Goal: Information Seeking & Learning: Learn about a topic

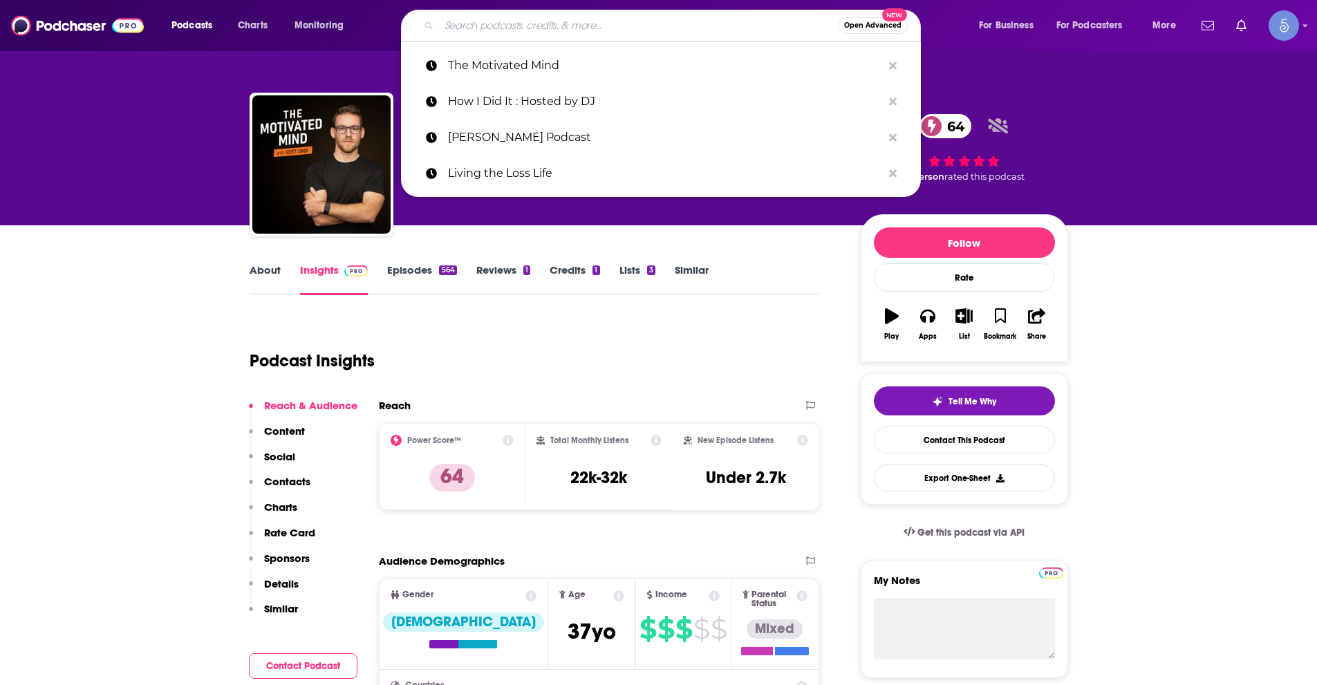
type input "TAKE A DEEP BREATH"
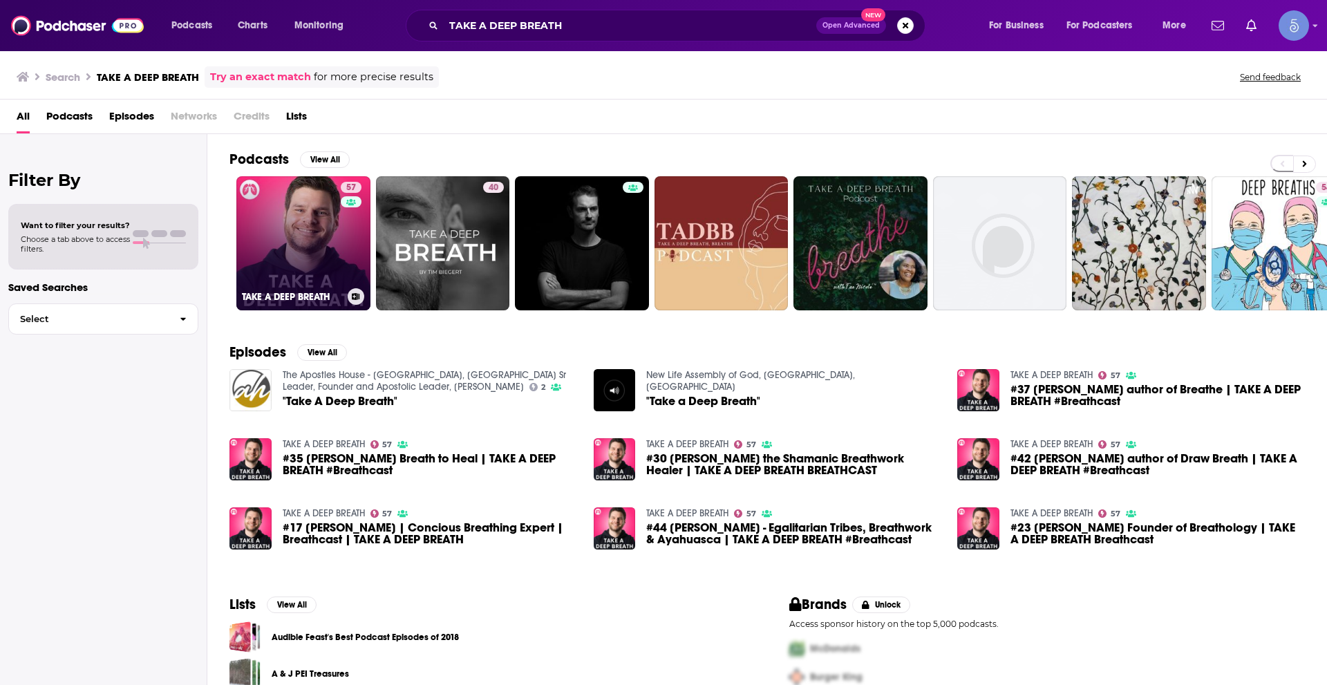
click at [337, 247] on link "57 TAKE A DEEP BREATH" at bounding box center [303, 243] width 134 height 134
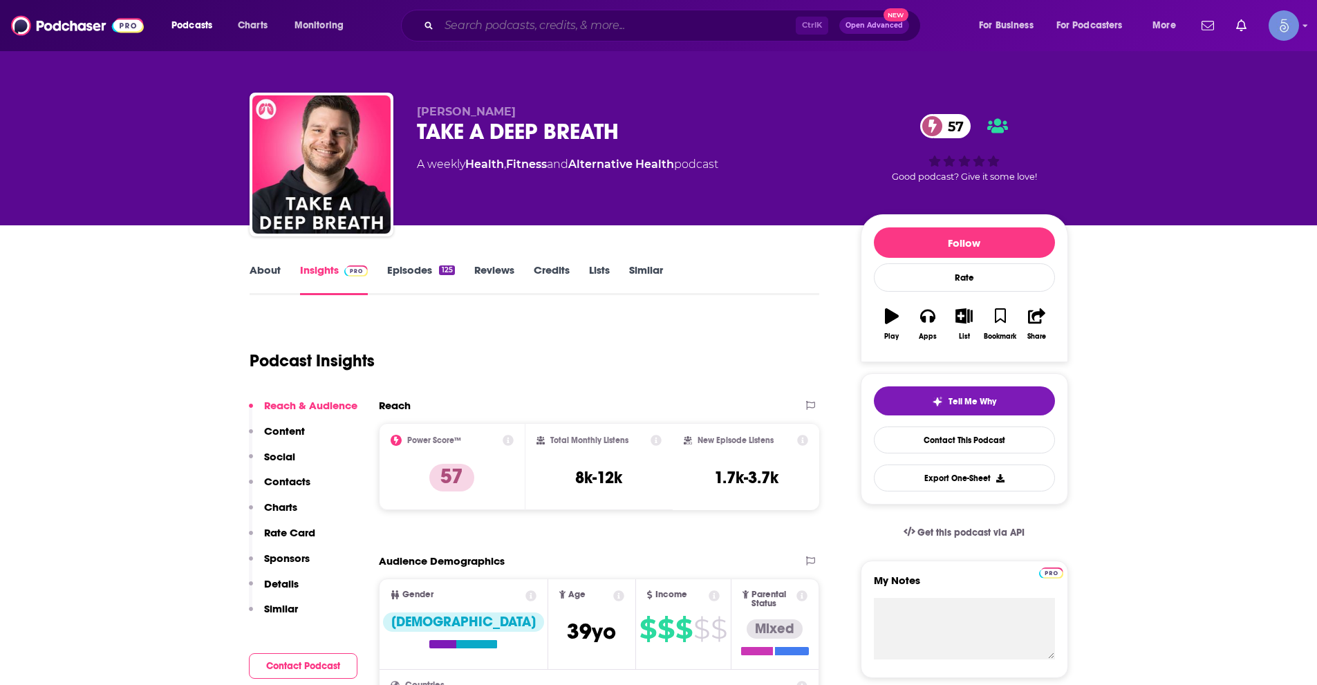
click at [522, 28] on input "Search podcasts, credits, & more..." at bounding box center [617, 26] width 357 height 22
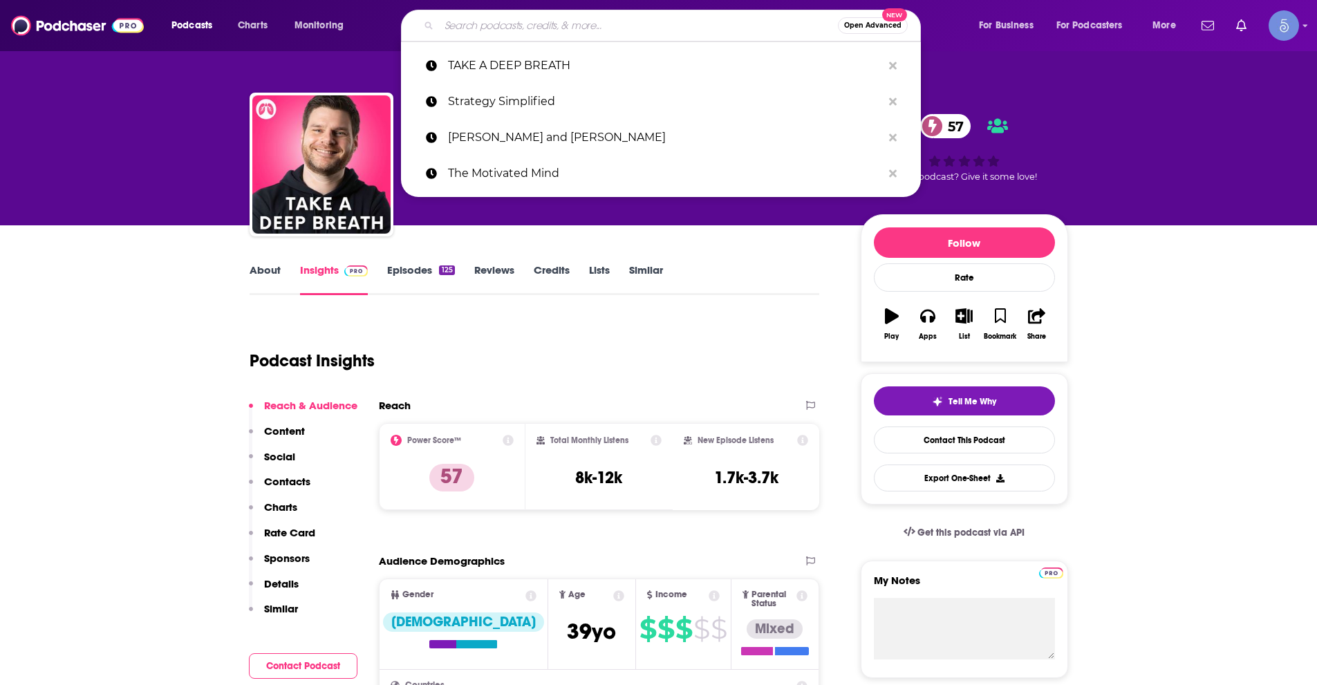
paste input "Savage Perspective Podcast"
type input "Savage Perspective Podcast"
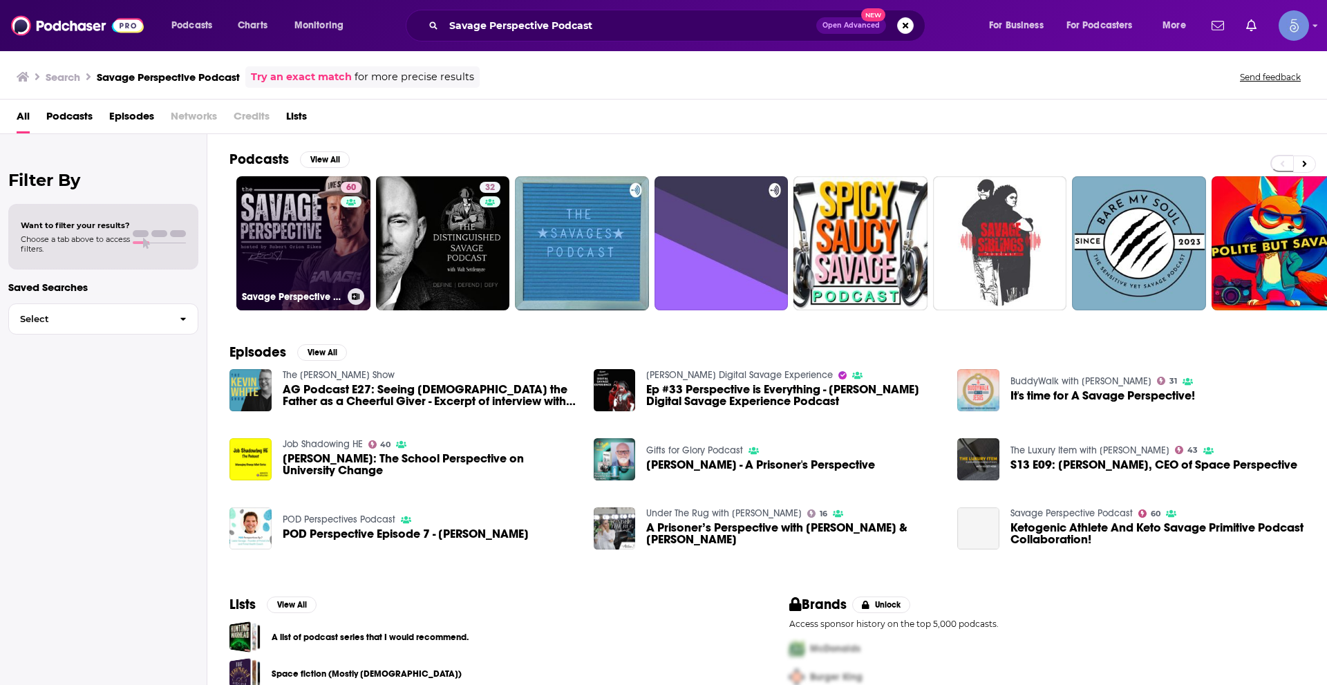
click at [309, 247] on link "60 Savage Perspective Podcast" at bounding box center [303, 243] width 134 height 134
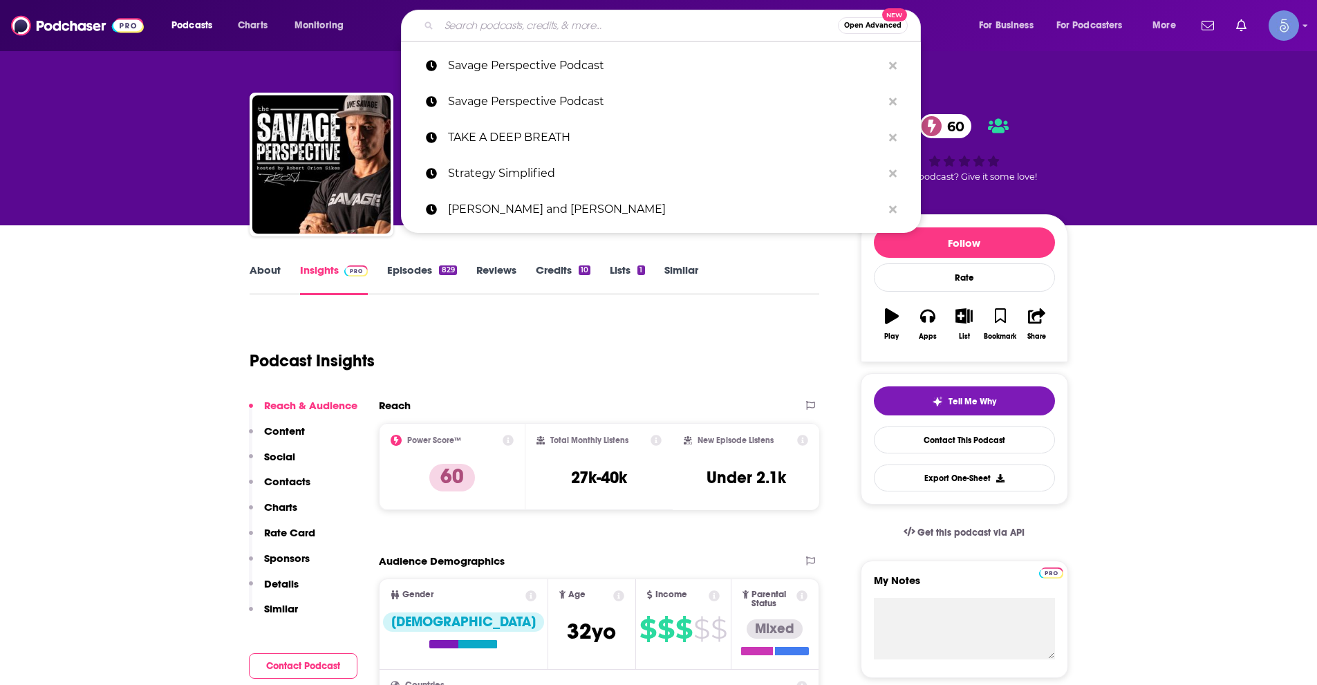
click at [546, 32] on input "Search podcasts, credits, & more..." at bounding box center [638, 26] width 399 height 22
paste input "The Habit Healers"
type input "The Habit Healers"
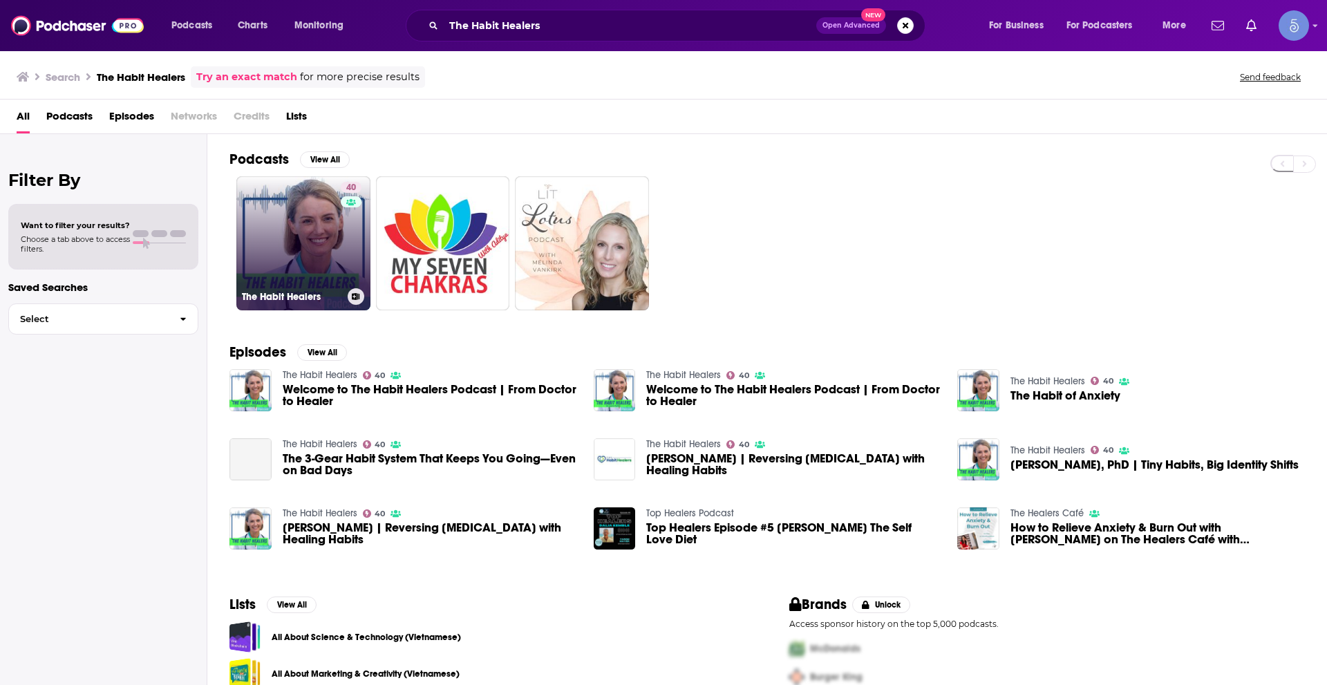
click at [323, 229] on link "40 The Habit Healers" at bounding box center [303, 243] width 134 height 134
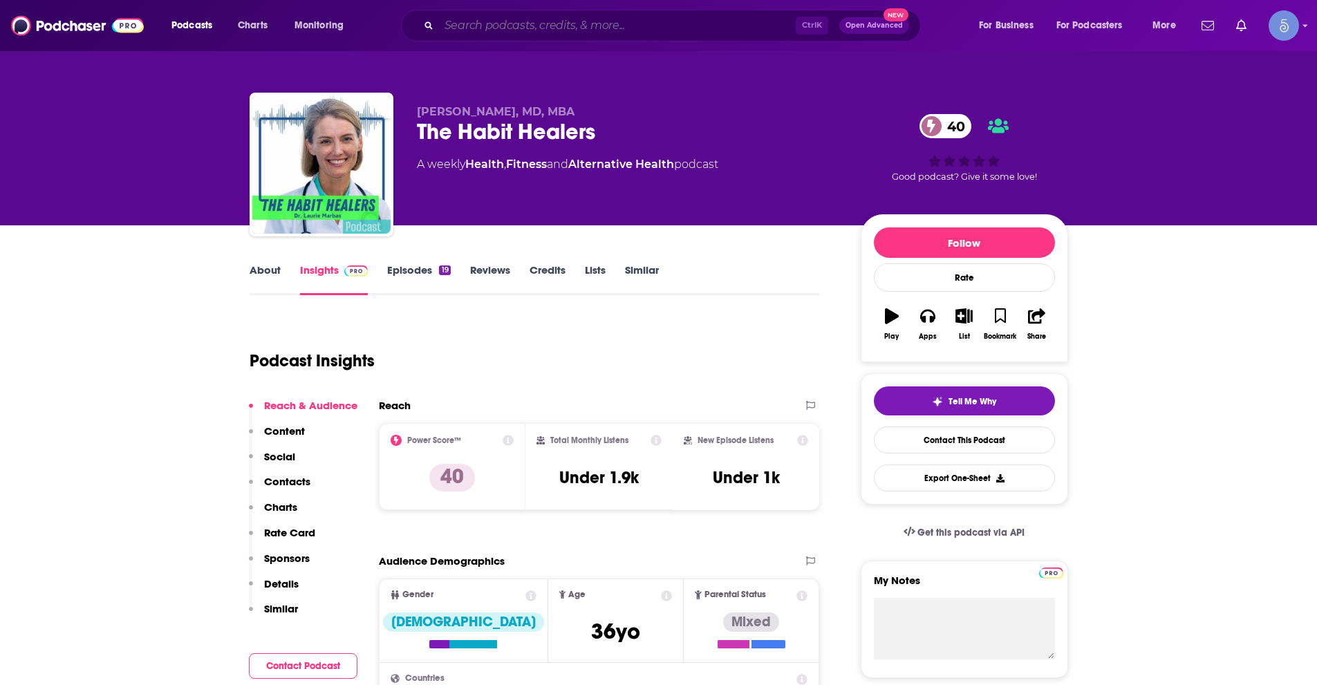
click at [517, 29] on input "Search podcasts, credits, & more..." at bounding box center [617, 26] width 357 height 22
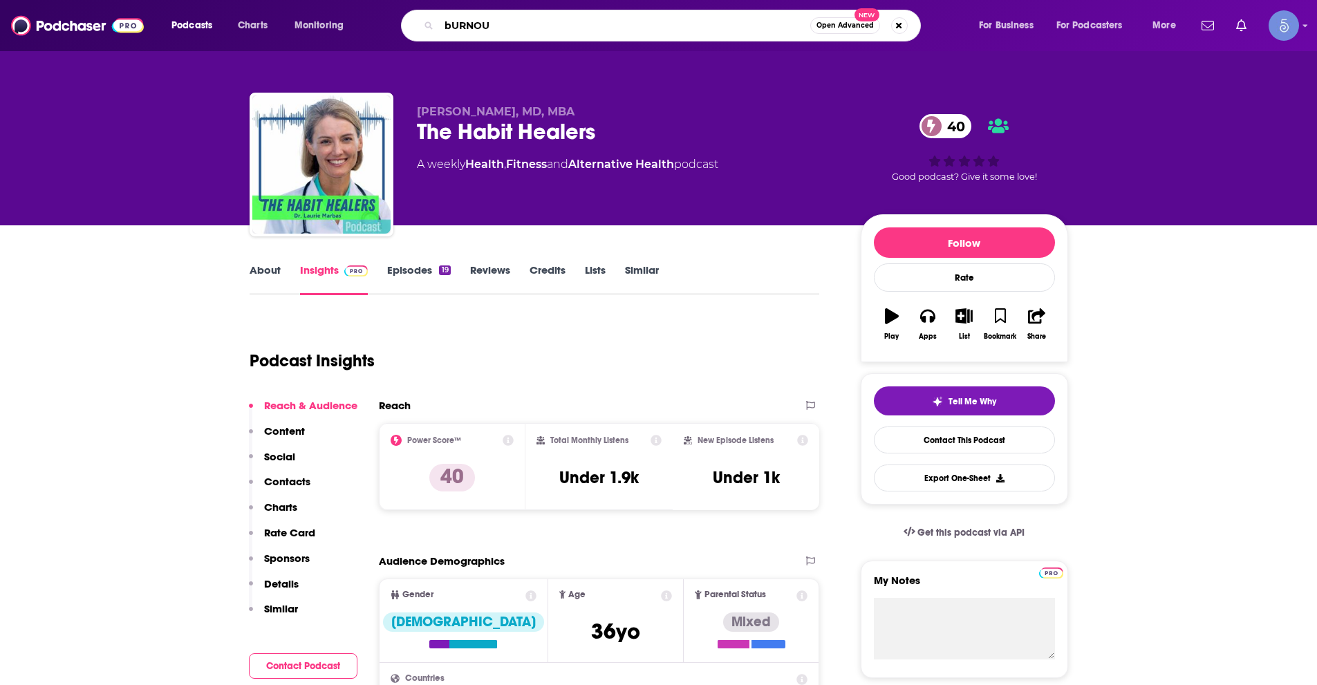
type input "bURNOUT"
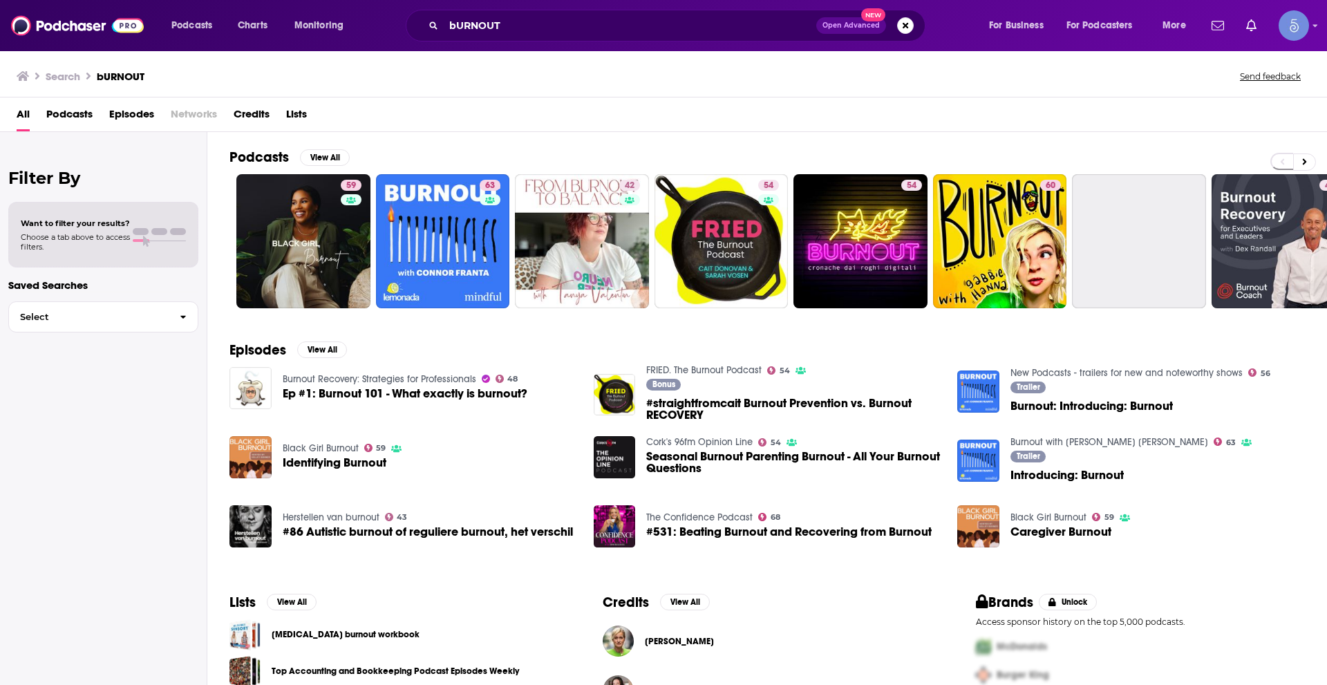
click at [79, 113] on span "Podcasts" at bounding box center [69, 117] width 46 height 28
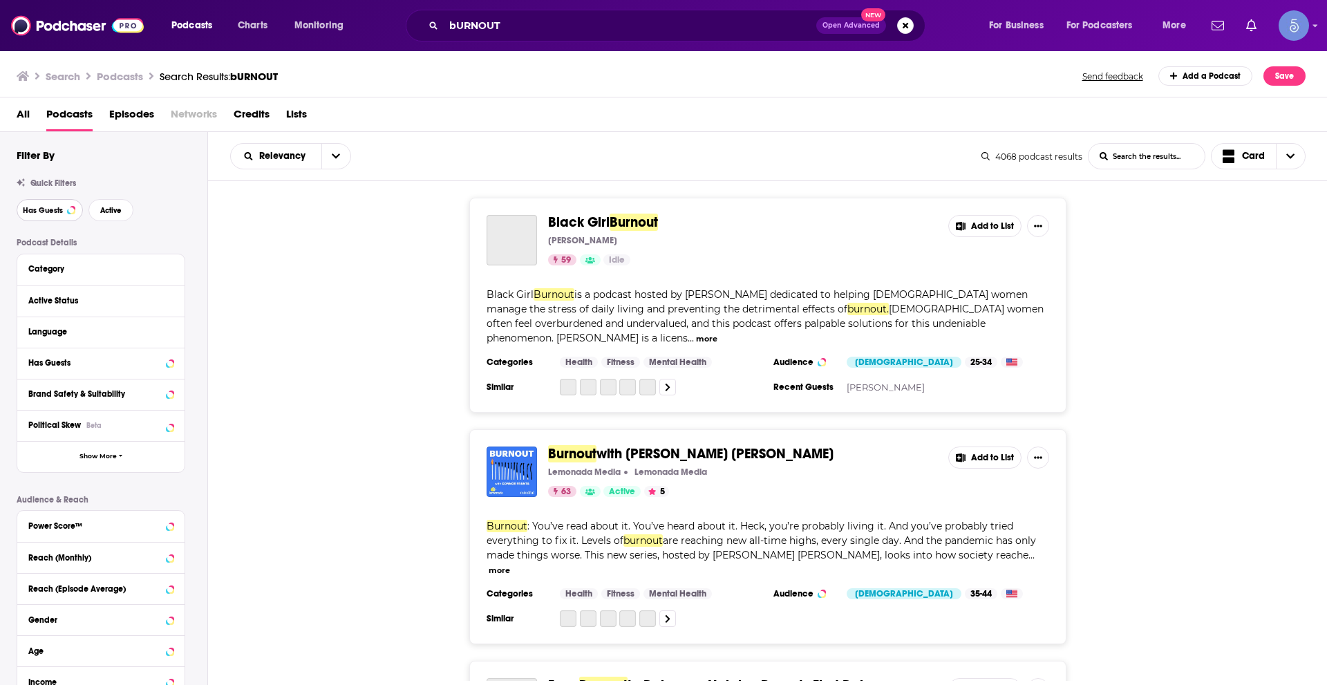
click at [54, 207] on span "Has Guests" at bounding box center [43, 211] width 40 height 8
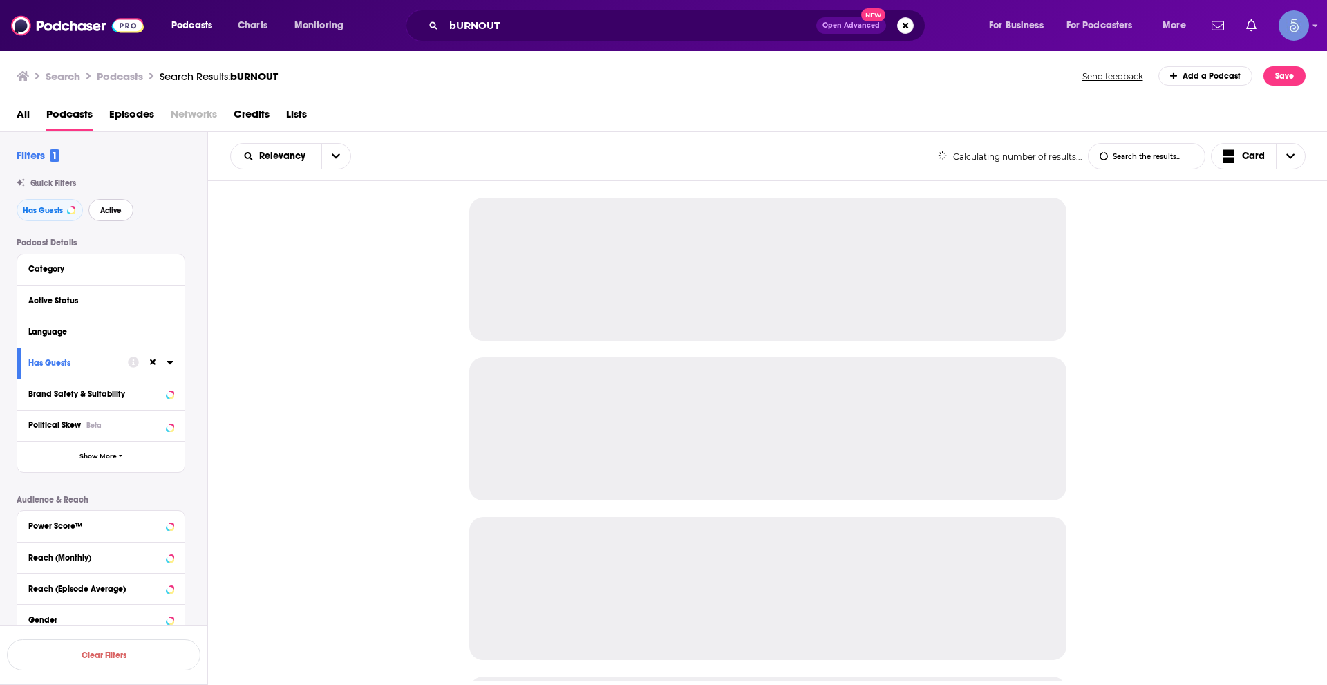
click at [107, 209] on span "Active" at bounding box center [110, 211] width 21 height 8
click at [174, 328] on div "Language" at bounding box center [100, 332] width 167 height 31
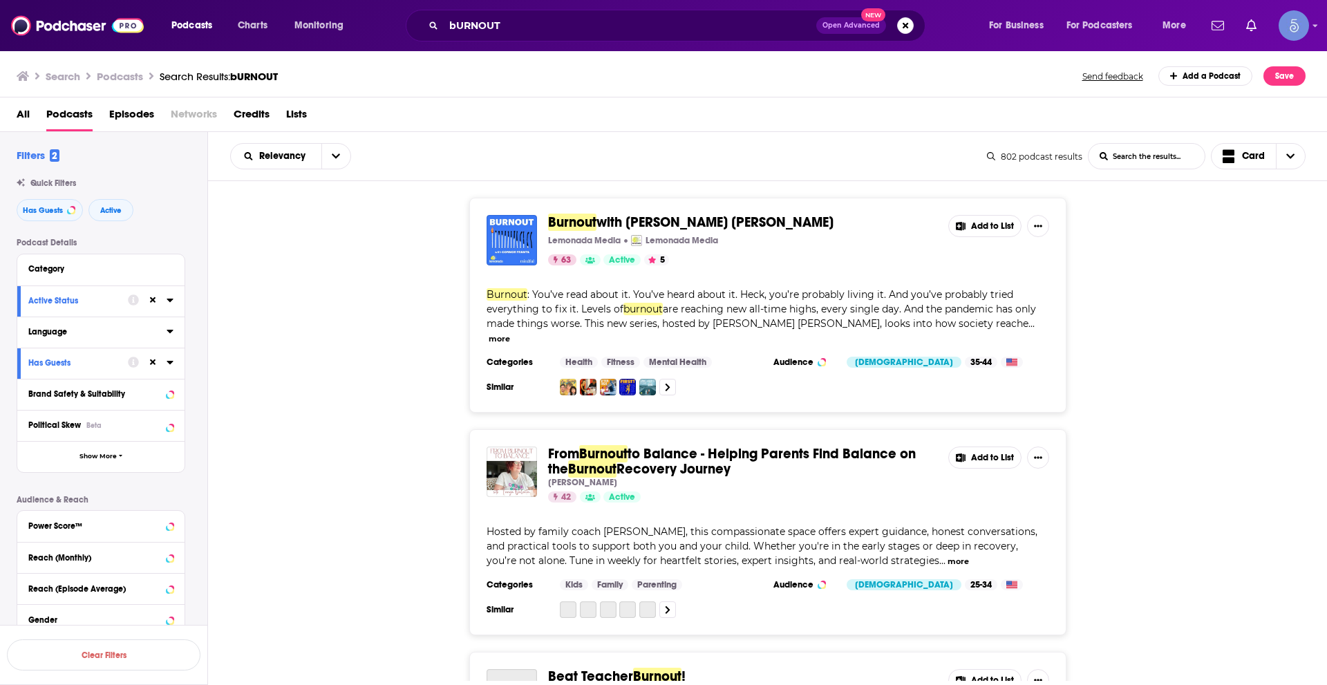
click at [171, 330] on icon at bounding box center [170, 331] width 6 height 3
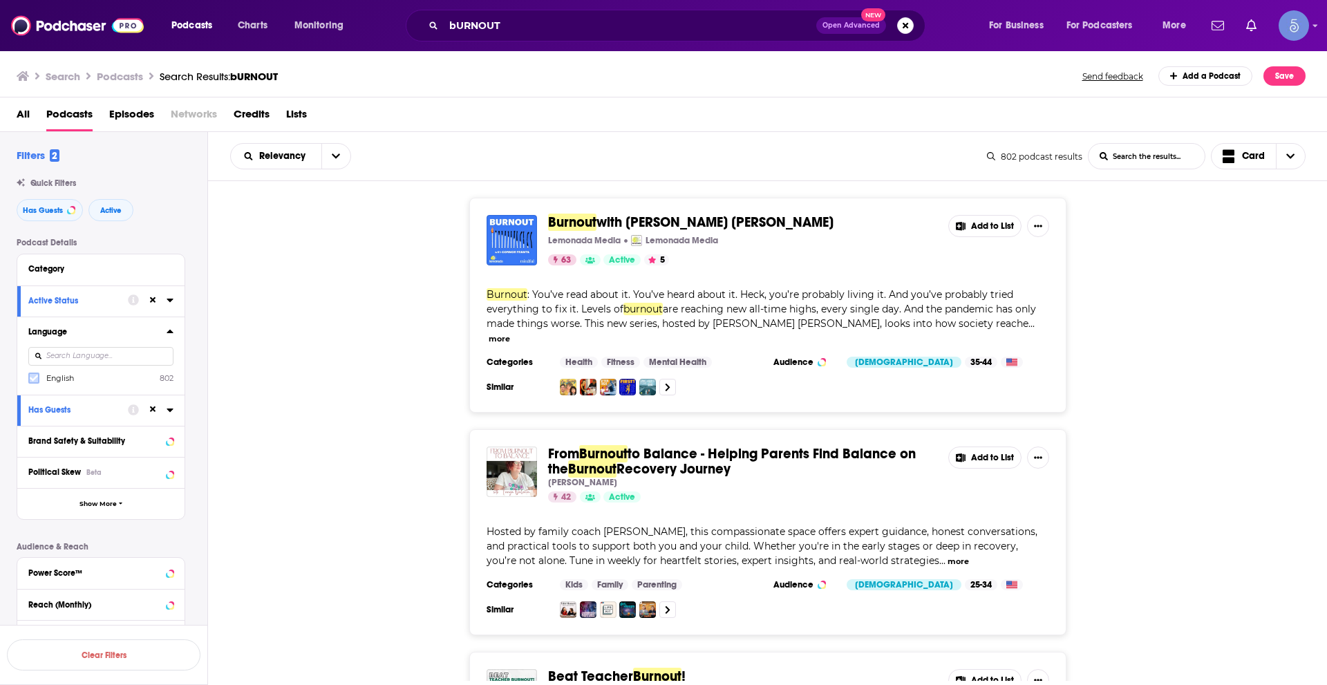
click at [35, 378] on icon at bounding box center [34, 378] width 8 height 6
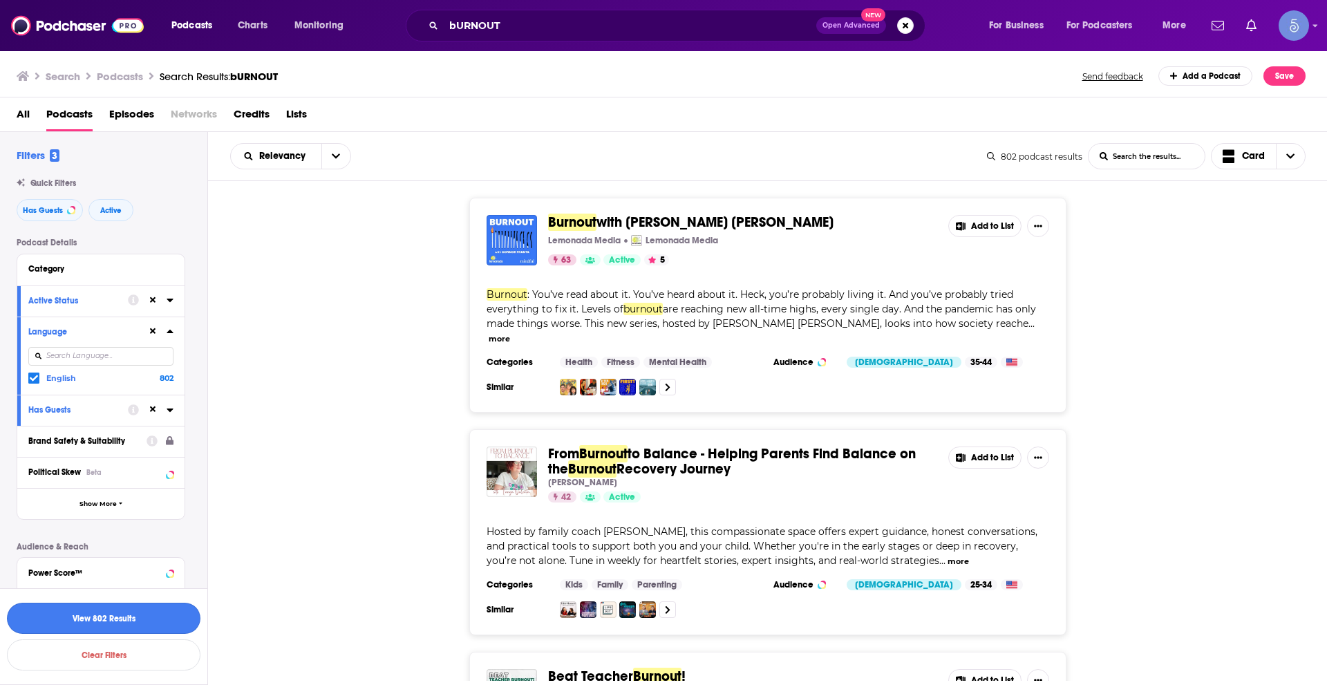
click at [169, 607] on button "View 802 Results" at bounding box center [104, 618] width 194 height 31
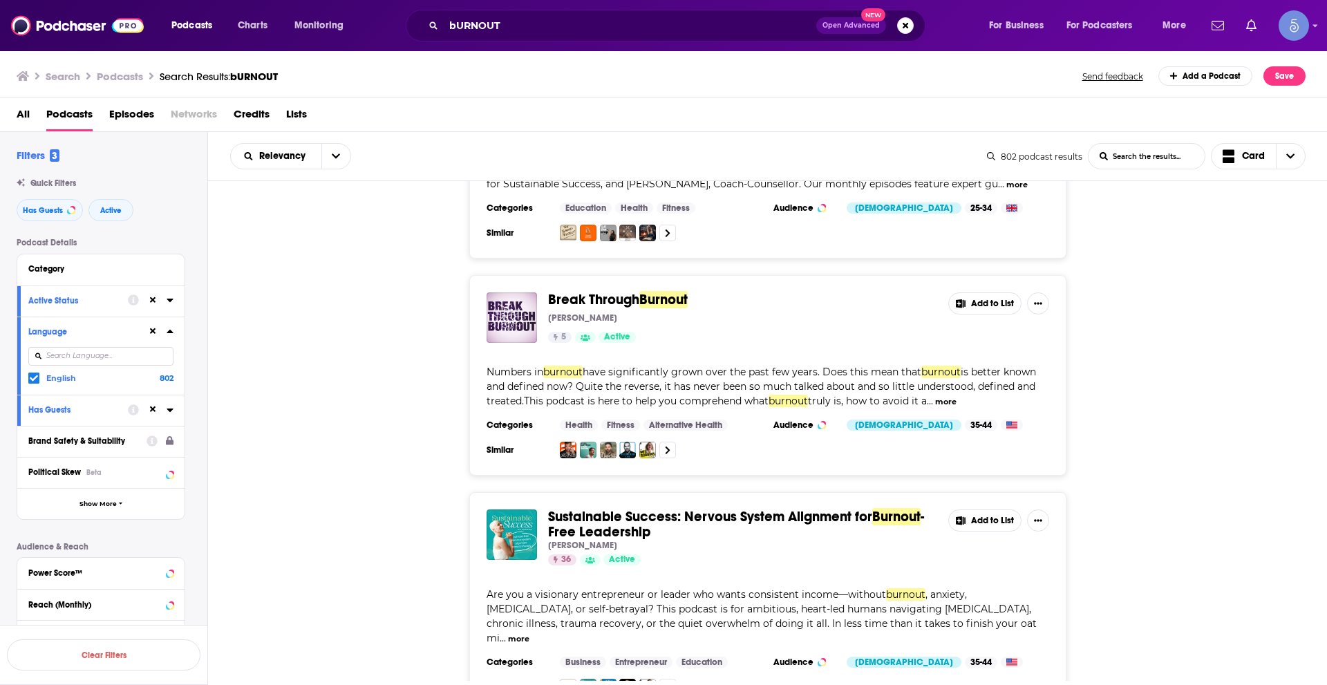
scroll to position [5028, 0]
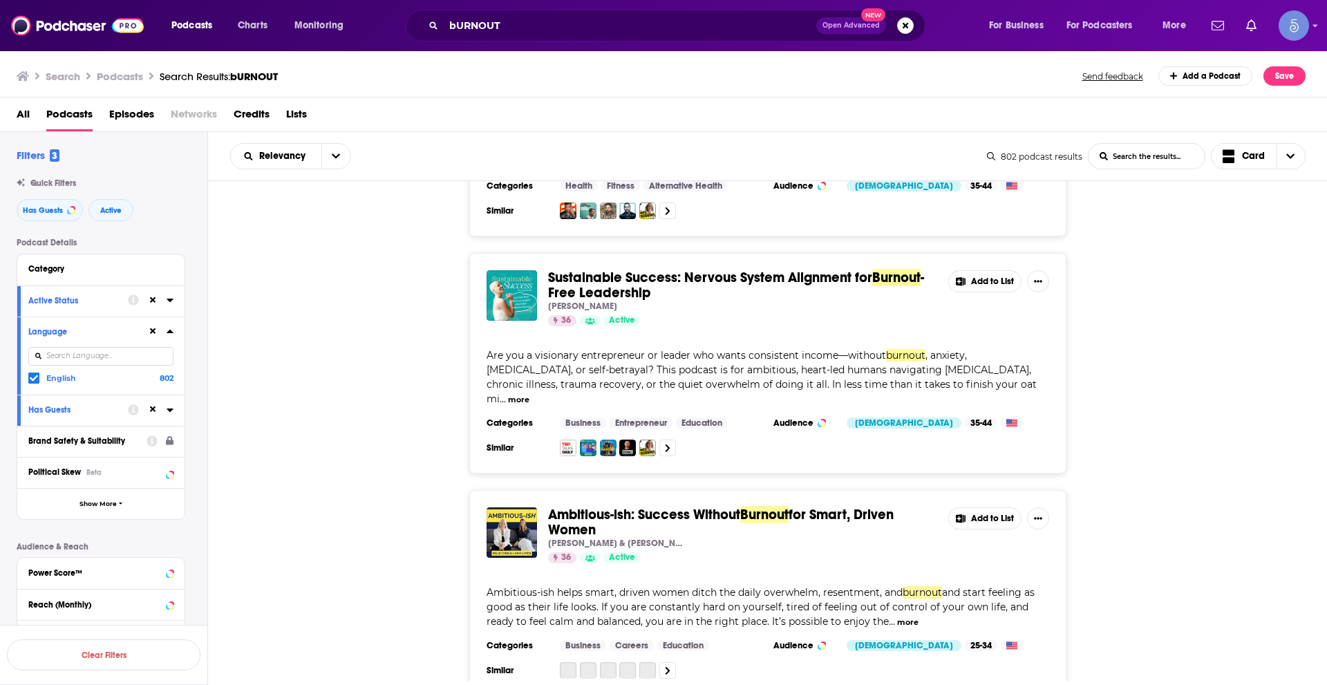
scroll to position [5374, 0]
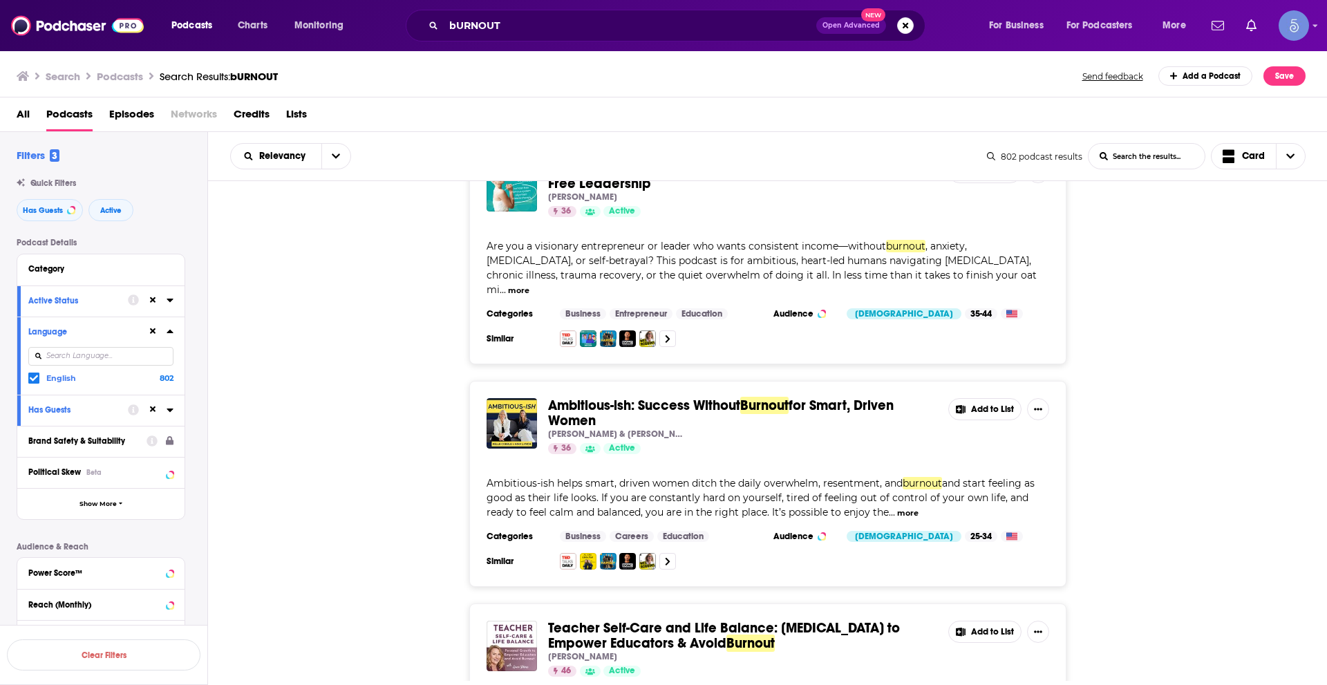
drag, startPoint x: 742, startPoint y: 290, endPoint x: 1057, endPoint y: 395, distance: 332.9
click at [1057, 395] on div "Ambitious-ish: Success Without Burnout for Smart, Driven Women [PERSON_NAME] & …" at bounding box center [767, 484] width 597 height 206
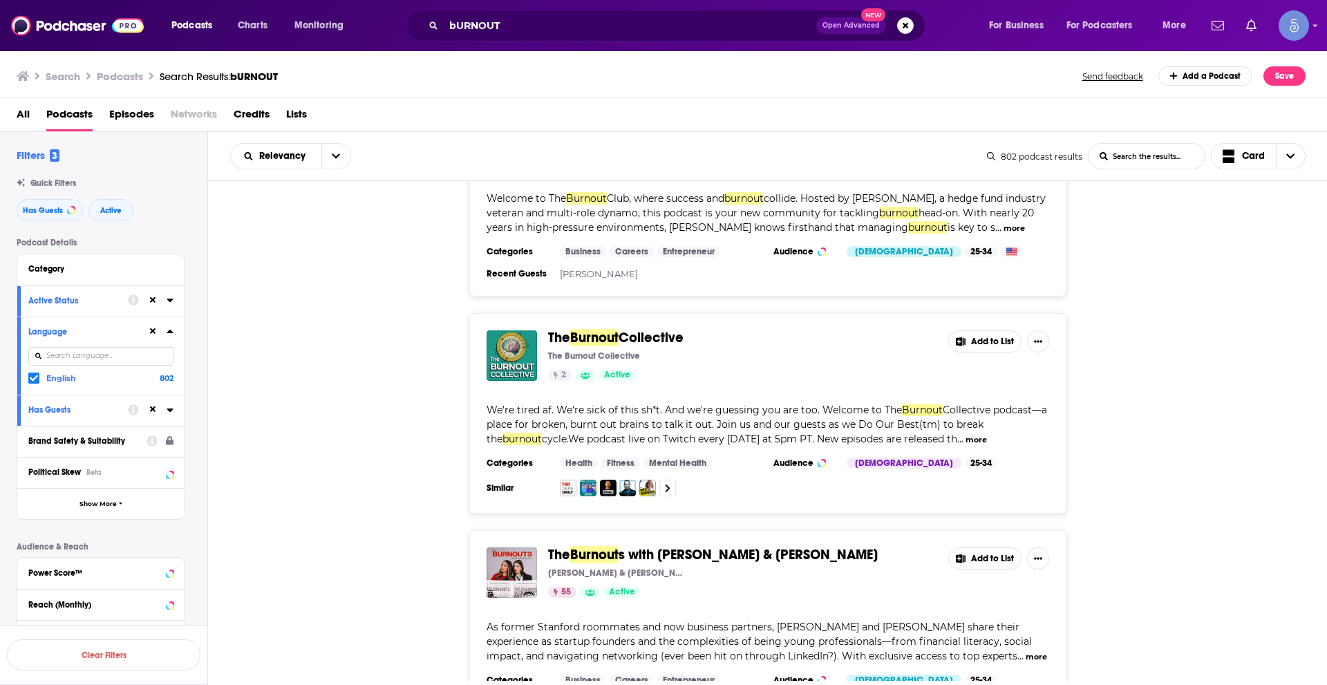
scroll to position [6134, 0]
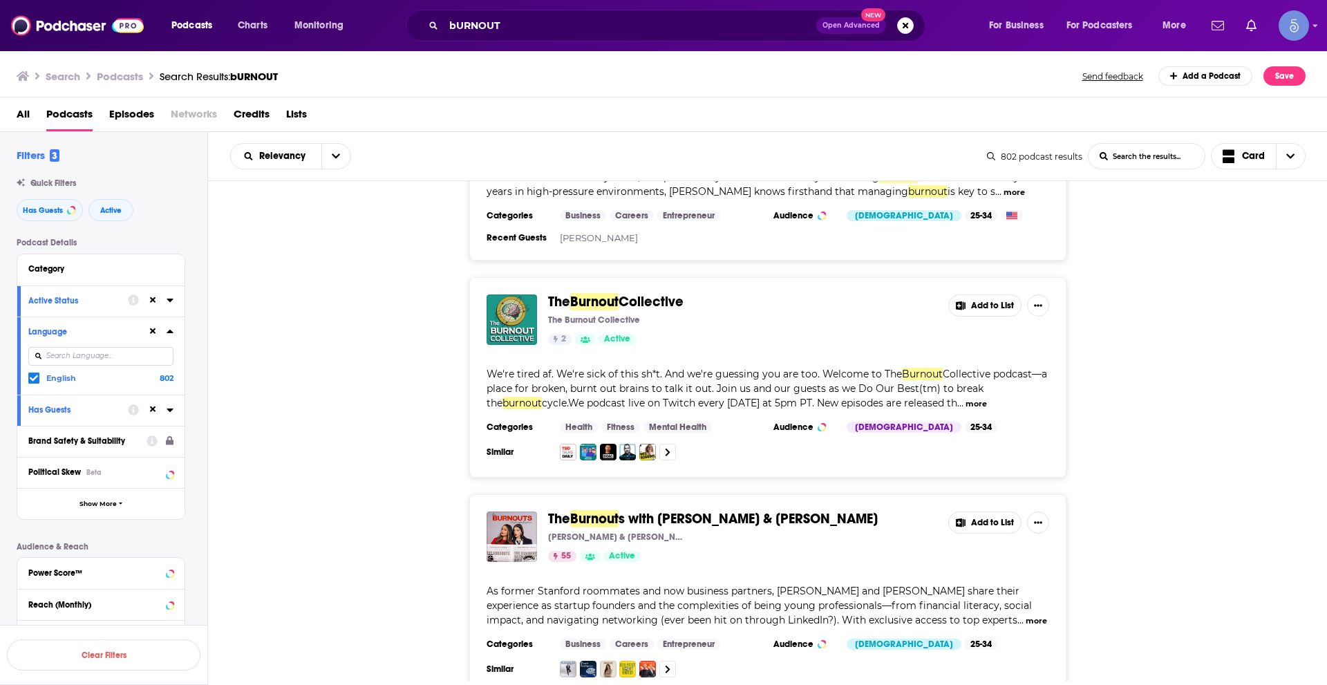
drag, startPoint x: 722, startPoint y: 404, endPoint x: 1170, endPoint y: 511, distance: 460.5
click at [1170, 511] on div "The Burnout s with [PERSON_NAME] & [PERSON_NAME] [PERSON_NAME] & [PERSON_NAME] …" at bounding box center [768, 594] width 1120 height 200
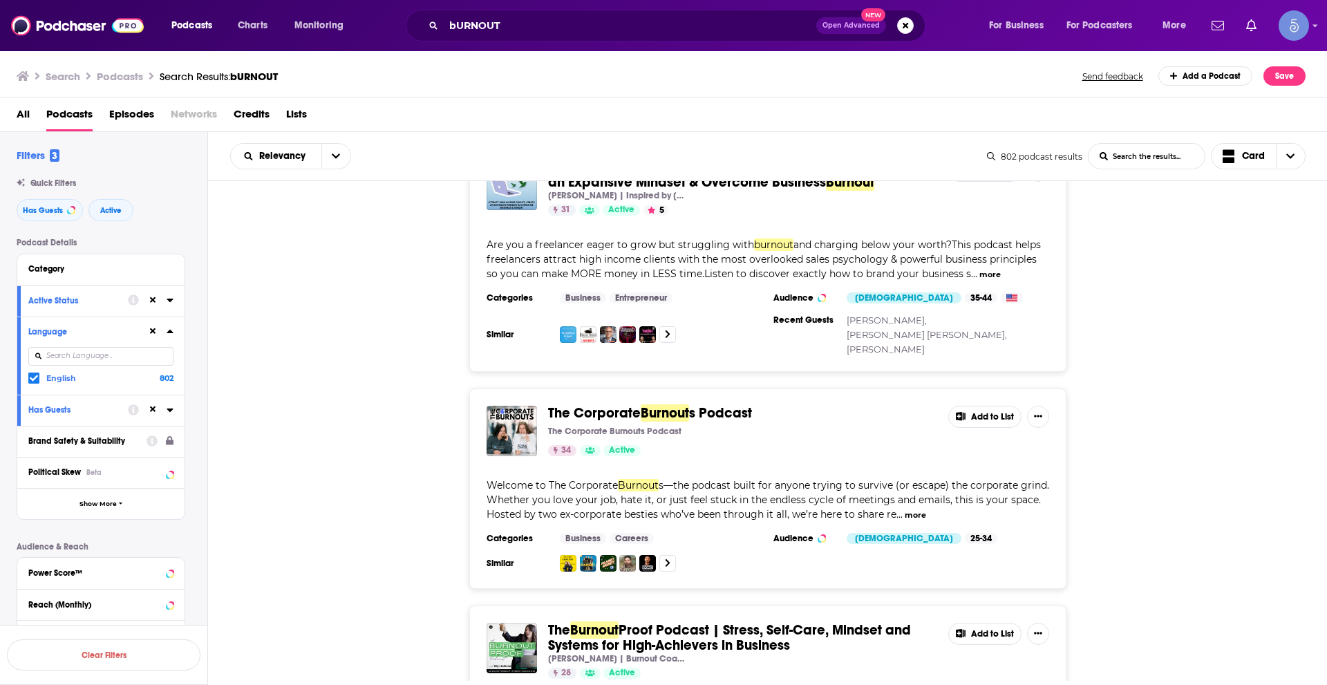
scroll to position [10488, 0]
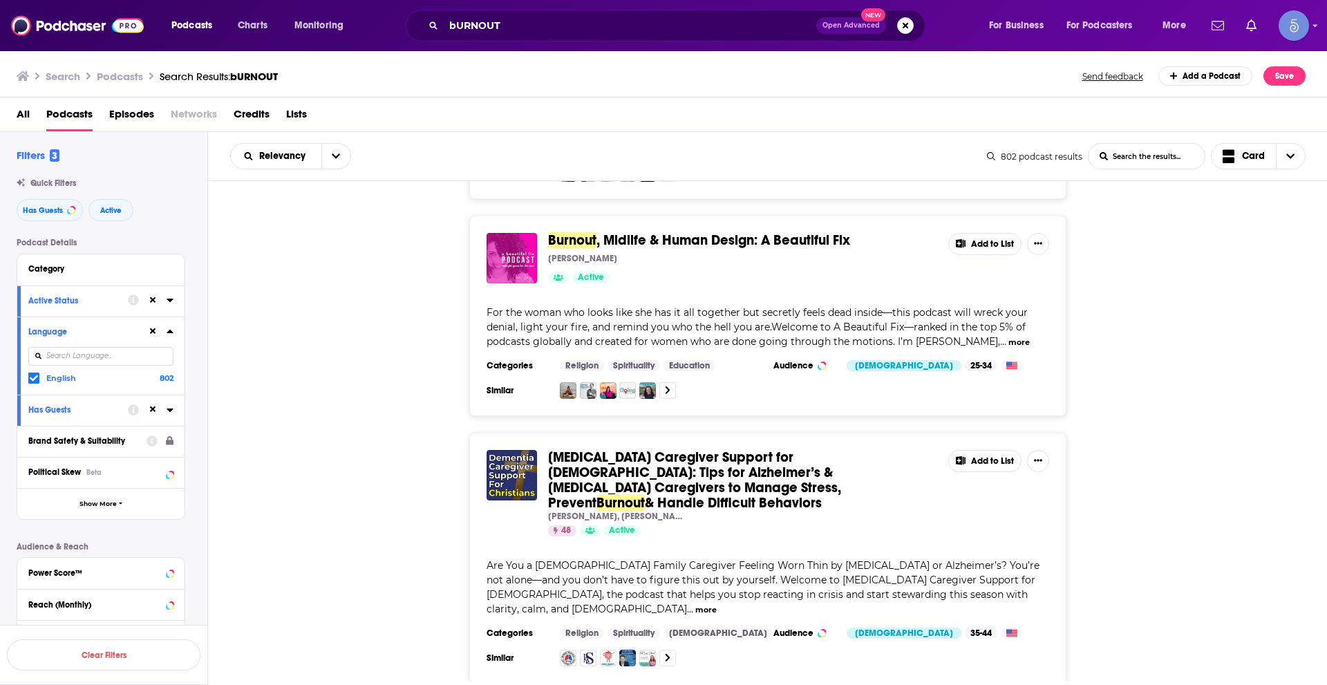
scroll to position [11041, 0]
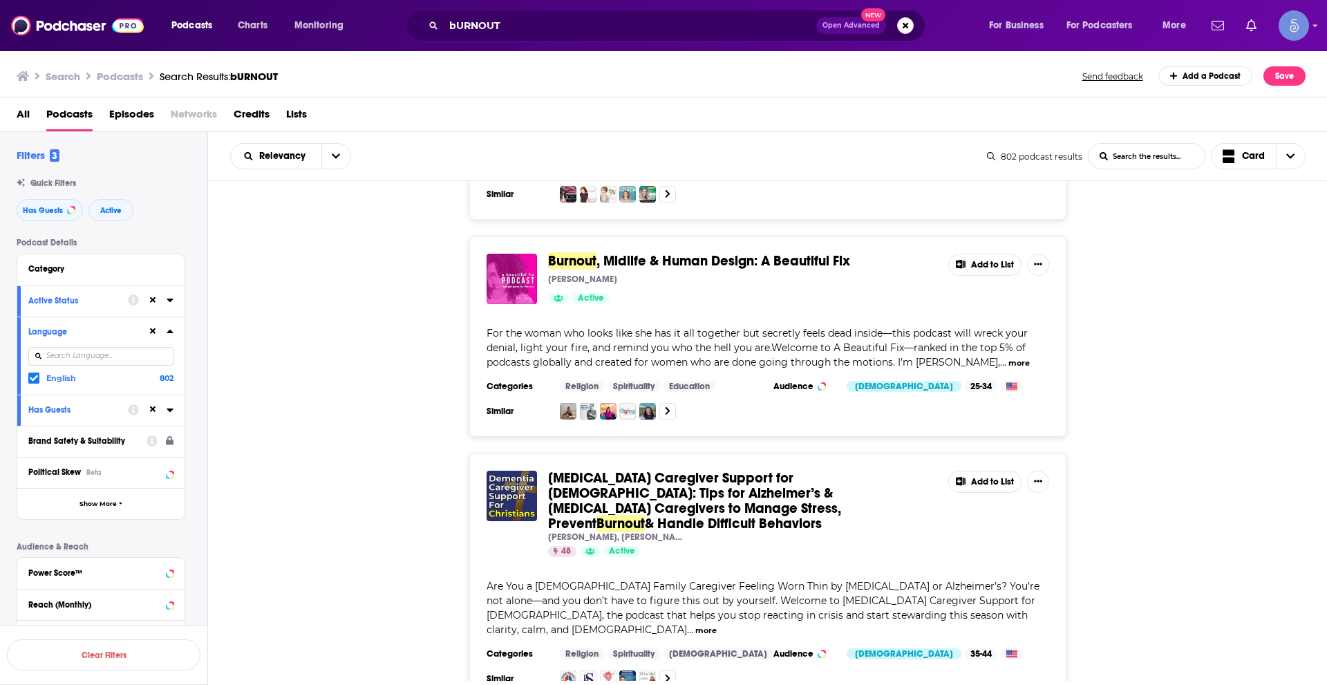
drag, startPoint x: 593, startPoint y: 329, endPoint x: 342, endPoint y: 471, distance: 288.5
click at [342, 471] on div "[MEDICAL_DATA] Caregiver Support for [DEMOGRAPHIC_DATA]: Tips for Alzheimer’s &…" at bounding box center [768, 578] width 1120 height 251
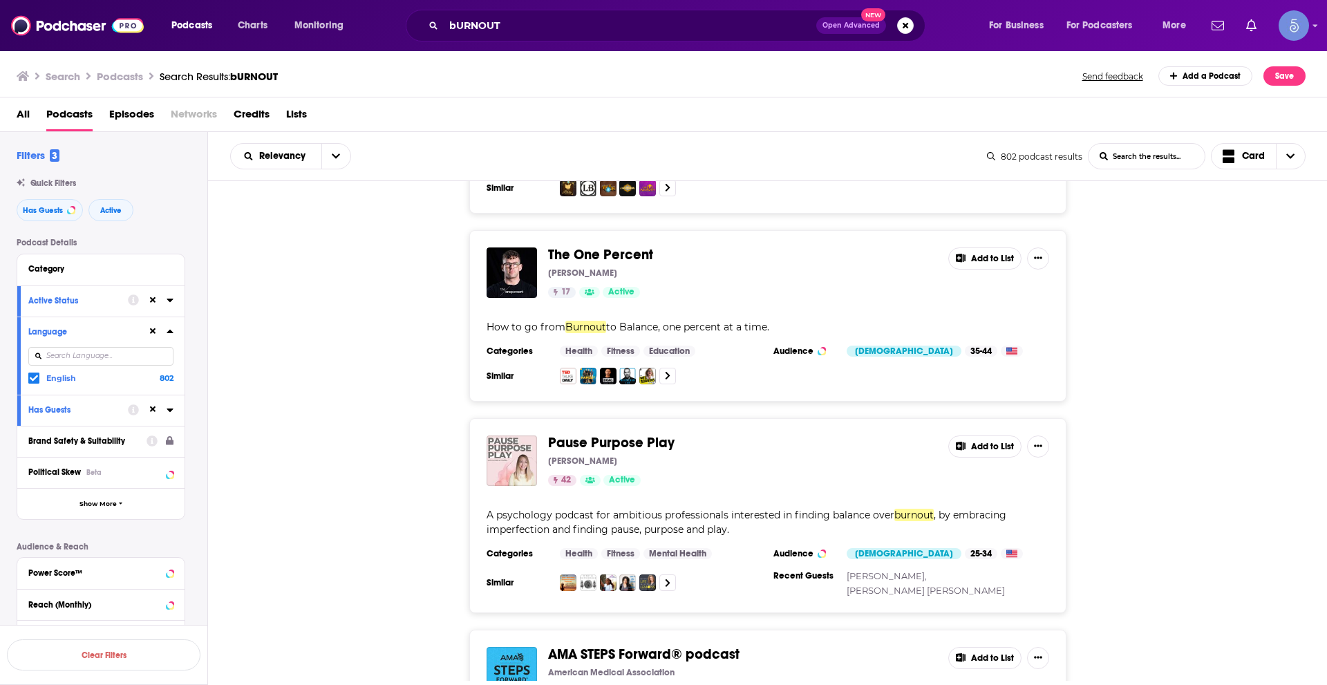
scroll to position [15672, 0]
